Goal: Transaction & Acquisition: Purchase product/service

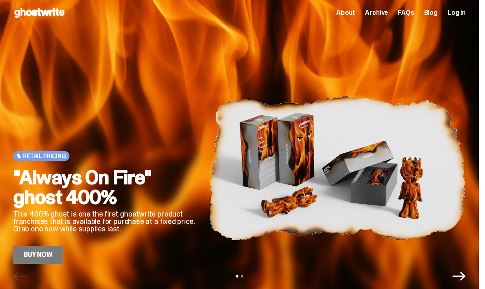
scroll to position [4, 0]
click at [44, 255] on link "Buy Now" at bounding box center [38, 255] width 50 height 18
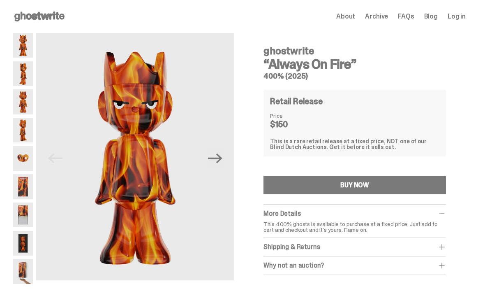
click at [23, 158] on img at bounding box center [23, 158] width 20 height 25
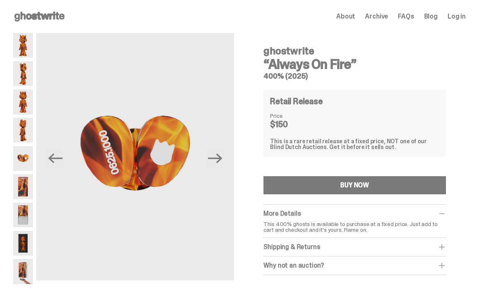
click at [23, 188] on img at bounding box center [23, 186] width 20 height 25
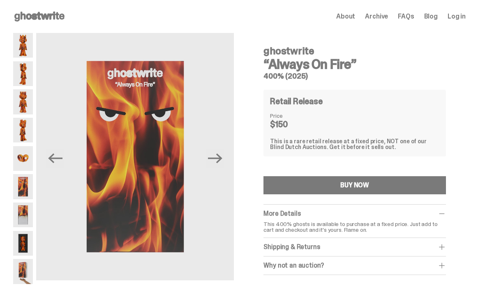
click at [20, 234] on img at bounding box center [23, 243] width 20 height 25
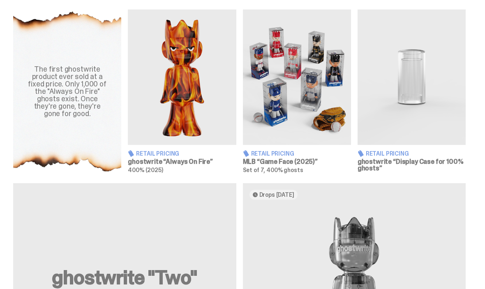
scroll to position [296, 0]
click at [306, 84] on img at bounding box center [297, 77] width 108 height 135
